Goal: Use online tool/utility: Use online tool/utility

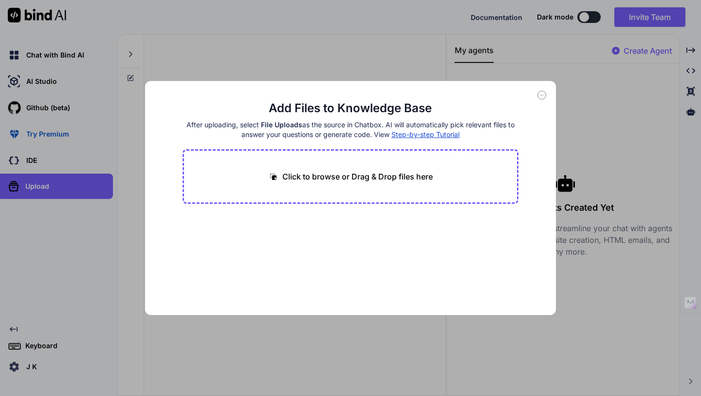
click at [429, 136] on span "Step-by-step Tutorial" at bounding box center [426, 134] width 68 height 8
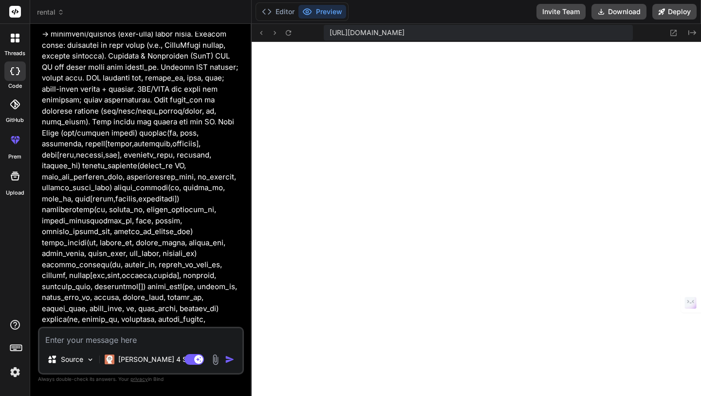
scroll to position [2370, 0]
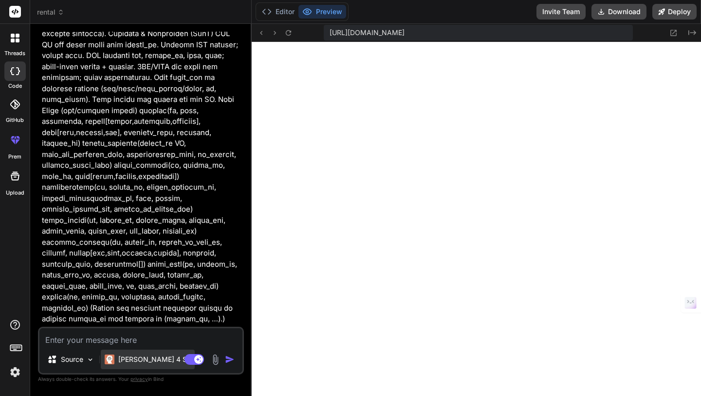
click at [118, 355] on p "[PERSON_NAME] 4 S.." at bounding box center [154, 359] width 73 height 10
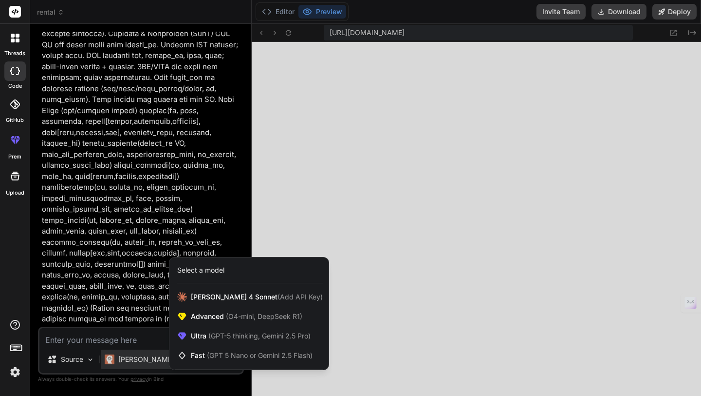
click at [439, 185] on div at bounding box center [350, 198] width 701 height 396
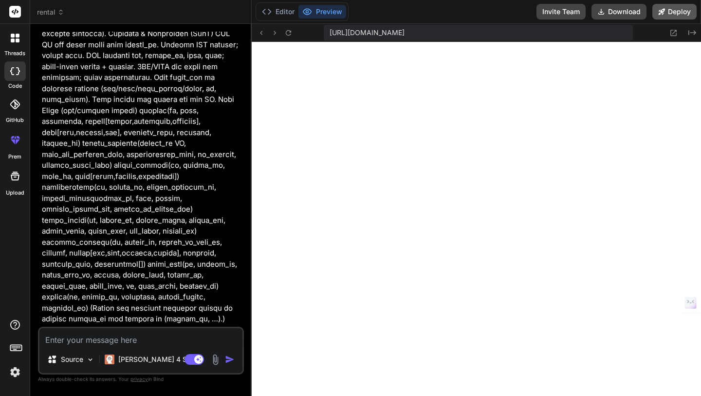
click at [675, 9] on button "Deploy" at bounding box center [675, 12] width 44 height 16
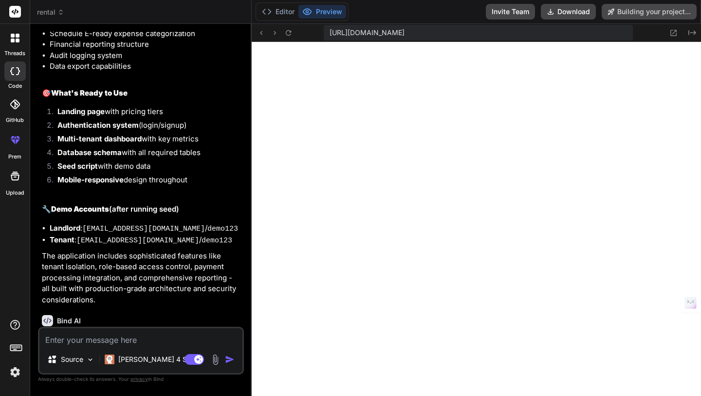
scroll to position [4156, 0]
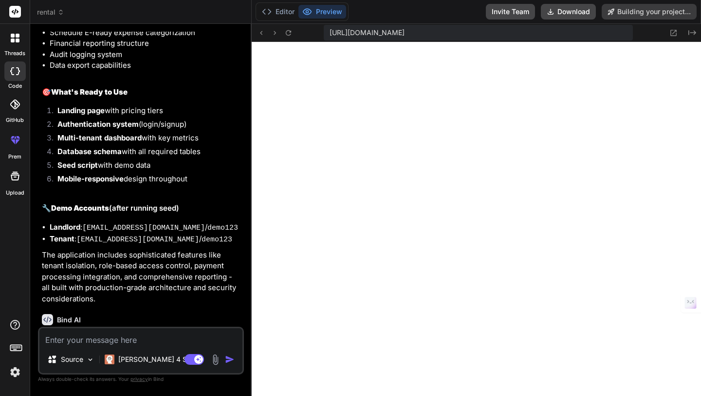
type textarea "x"
